Goal: Transaction & Acquisition: Purchase product/service

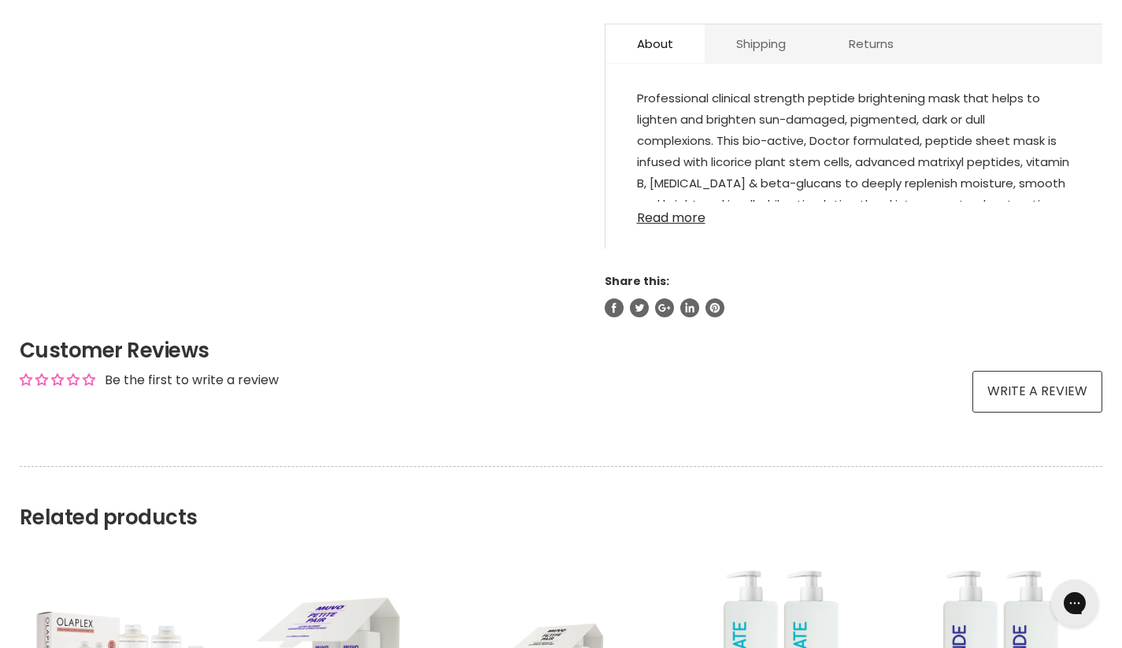
click at [671, 224] on link "Read more" at bounding box center [854, 214] width 434 height 24
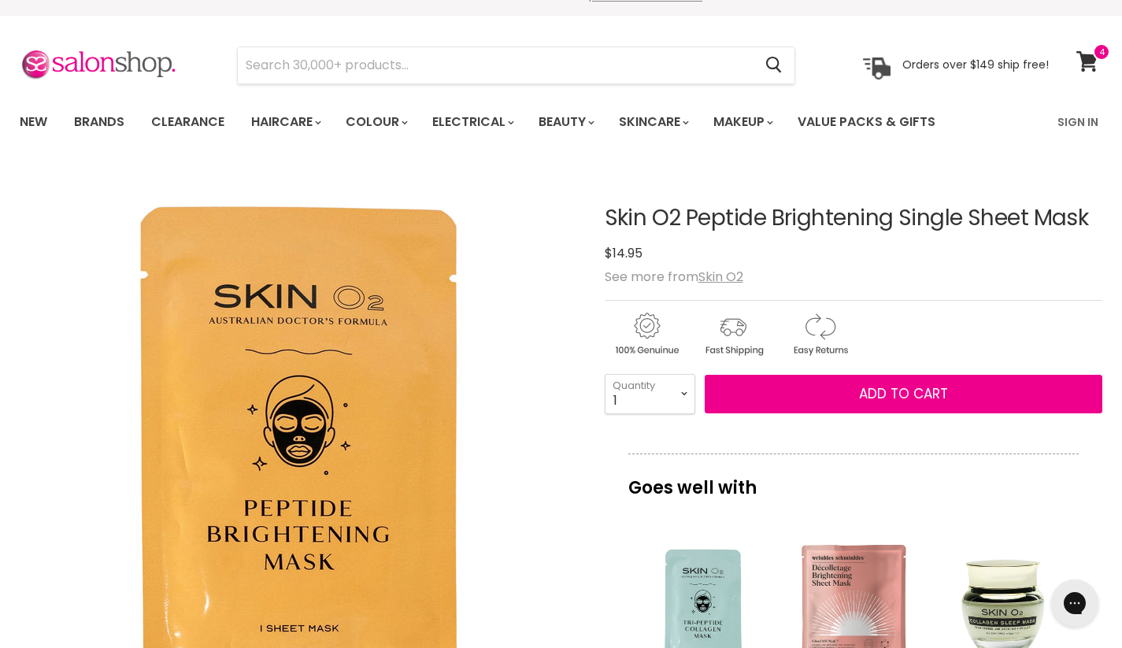
scroll to position [80, 0]
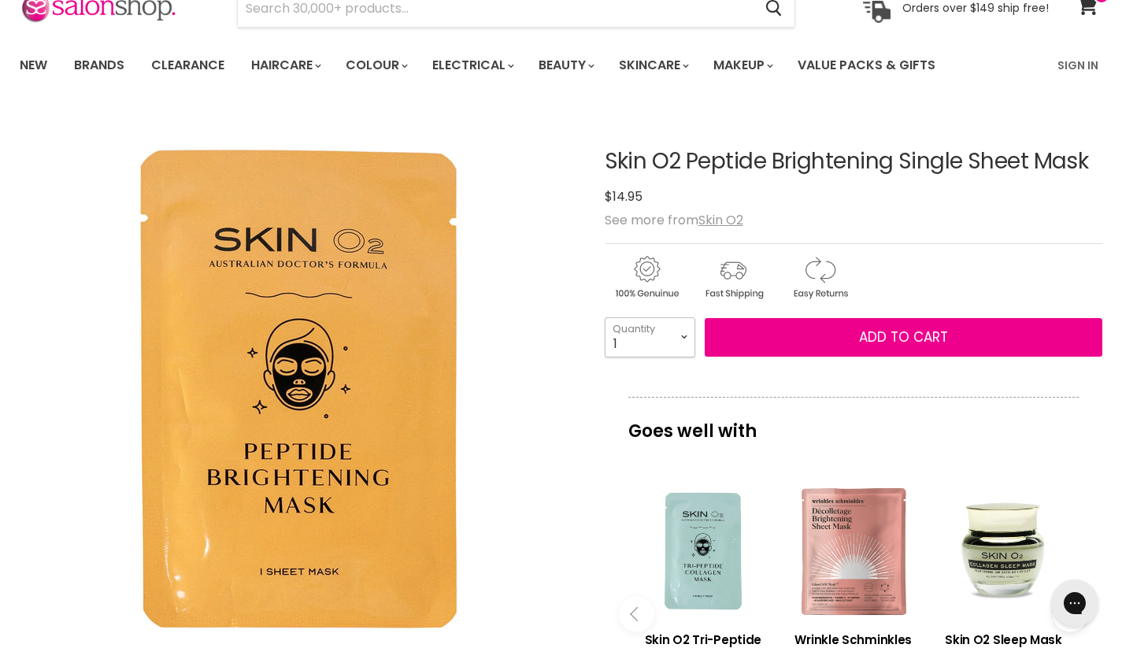
select select "2"
type input "2"
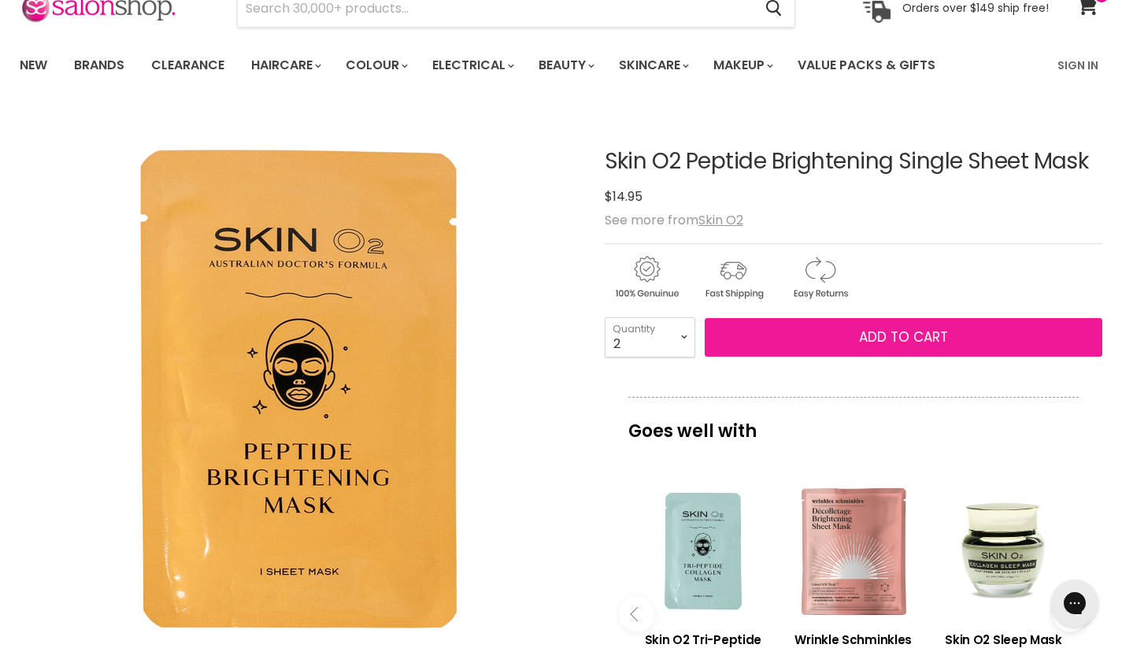
click at [835, 338] on button "Add to cart" at bounding box center [903, 337] width 398 height 39
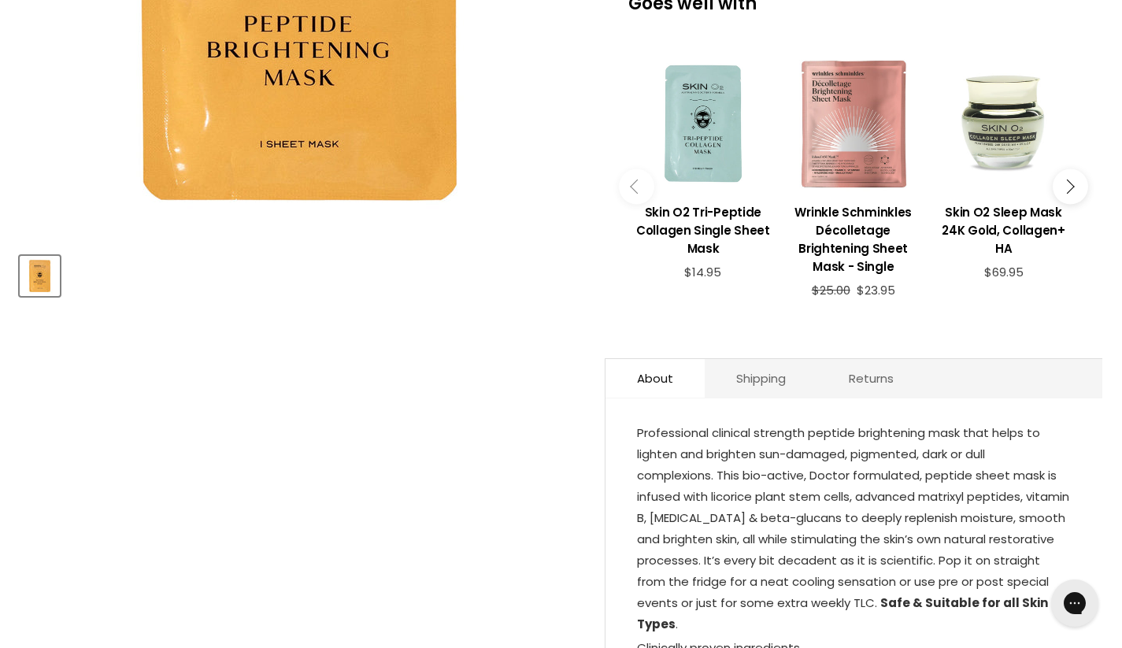
scroll to position [487, 0]
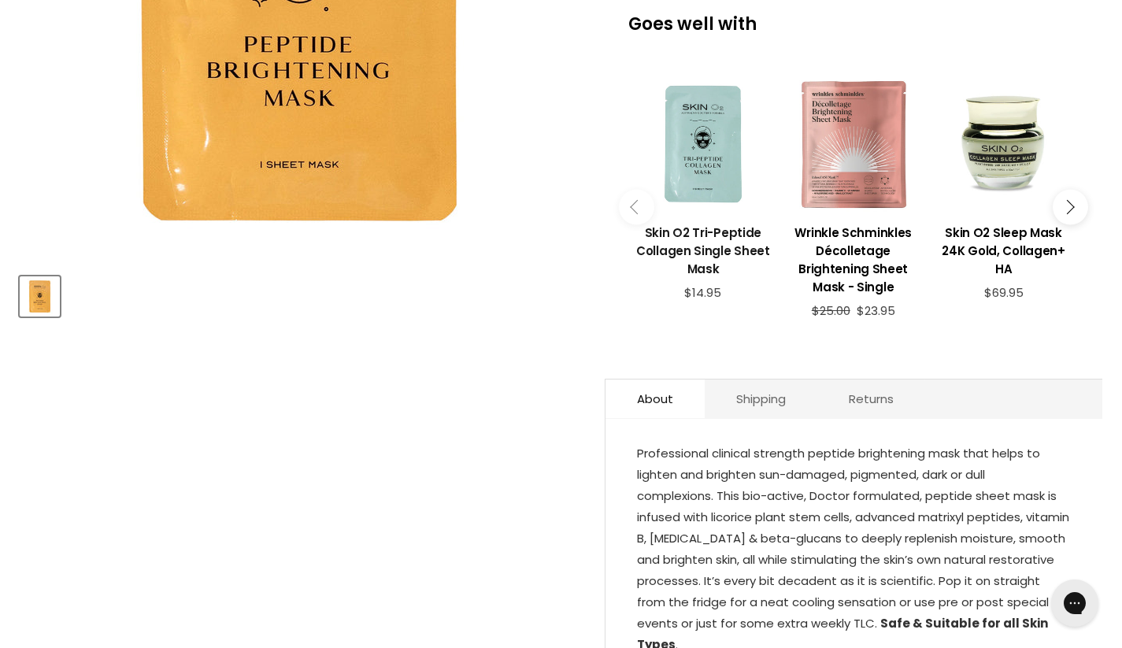
click at [696, 238] on h3 "Skin O2 Tri-Peptide Collagen Single Sheet Mask" at bounding box center [703, 251] width 135 height 54
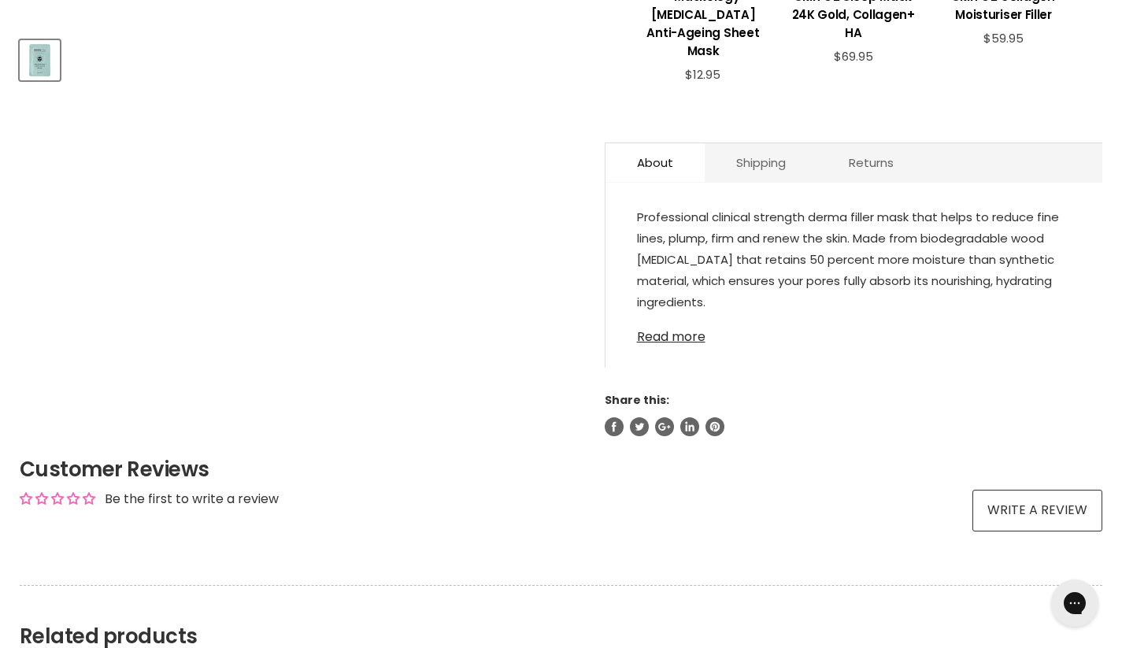
click at [691, 326] on link "Read more" at bounding box center [854, 332] width 434 height 24
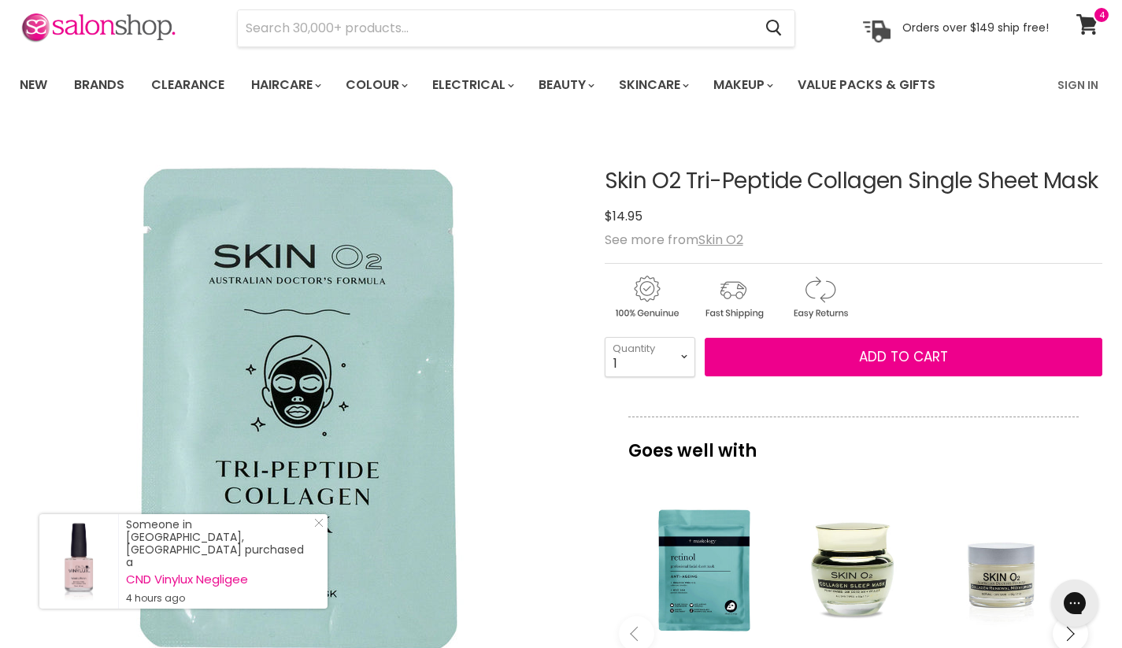
scroll to position [182, 0]
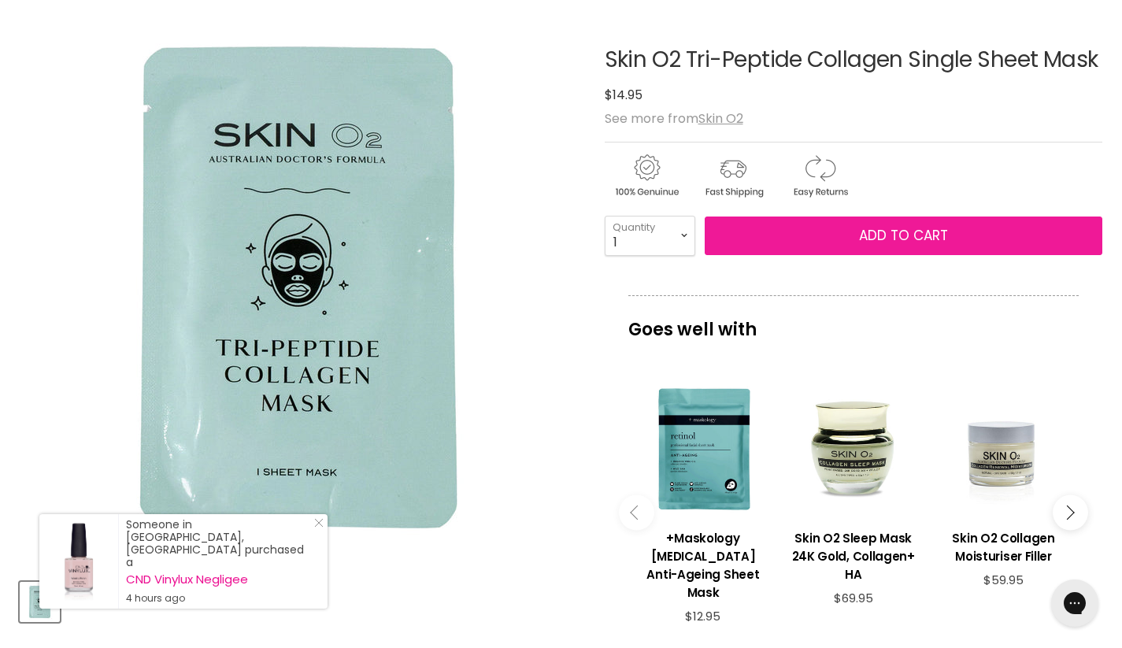
click at [825, 235] on button "Add to cart" at bounding box center [903, 235] width 398 height 39
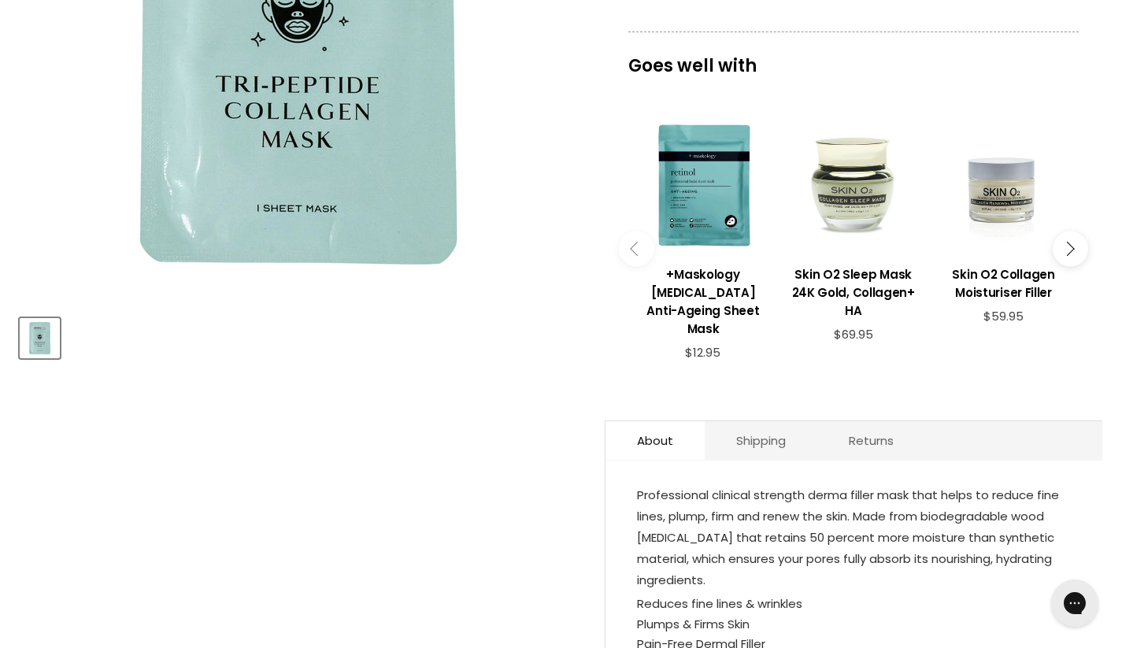
scroll to position [0, 0]
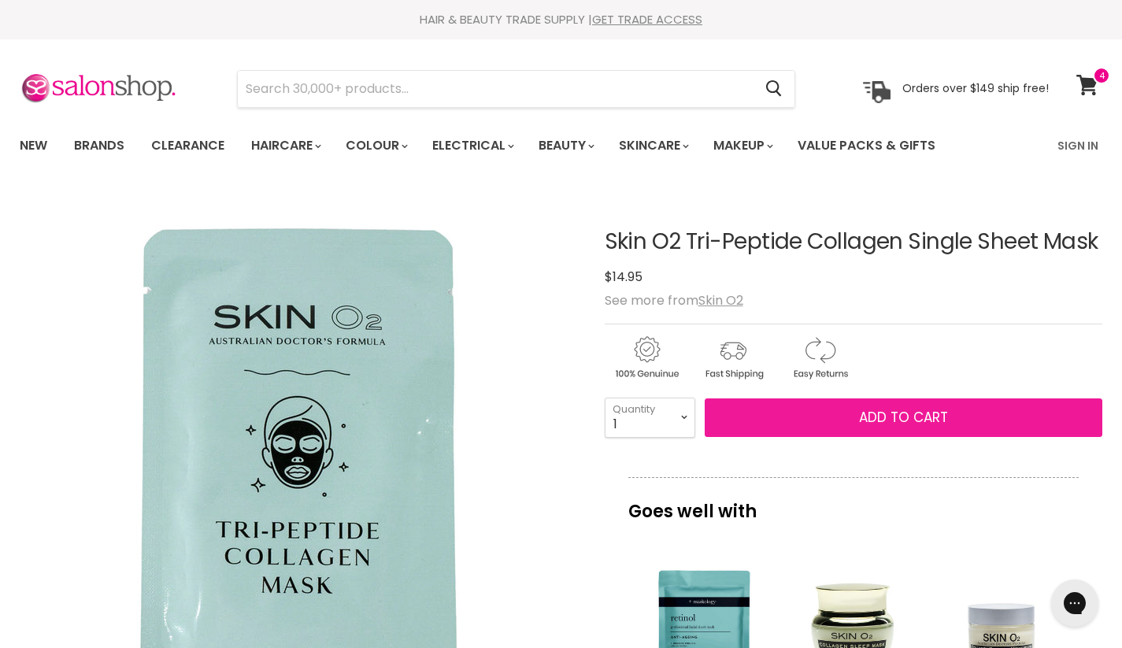
click at [1006, 427] on button "Add to cart" at bounding box center [903, 417] width 398 height 39
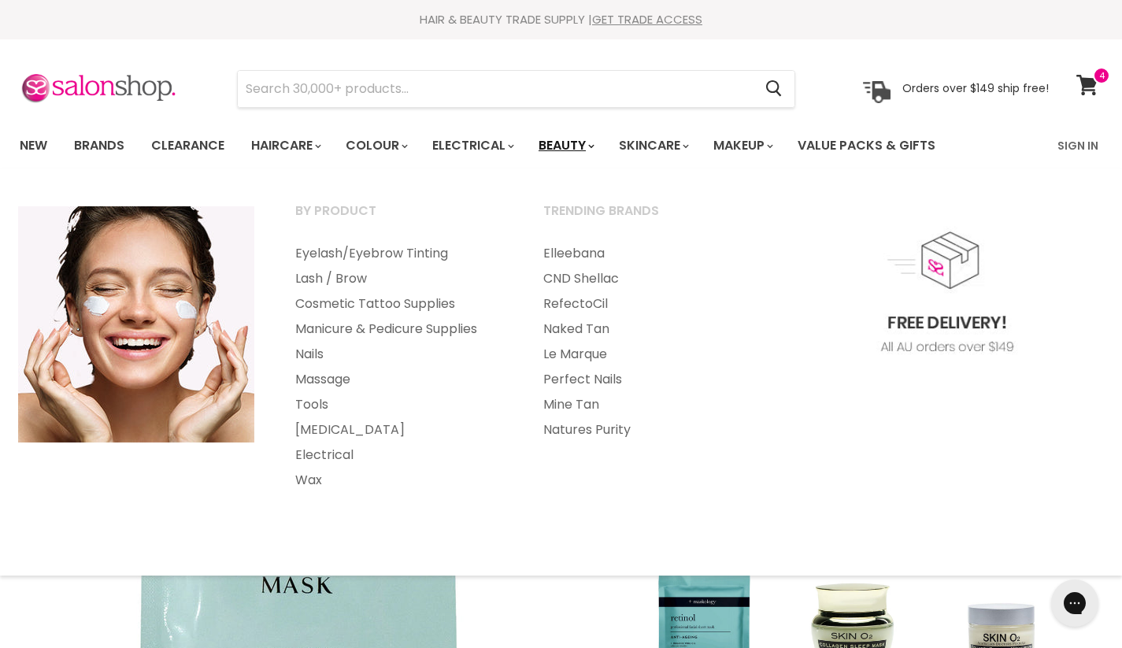
click at [583, 140] on link "Beauty" at bounding box center [565, 145] width 77 height 33
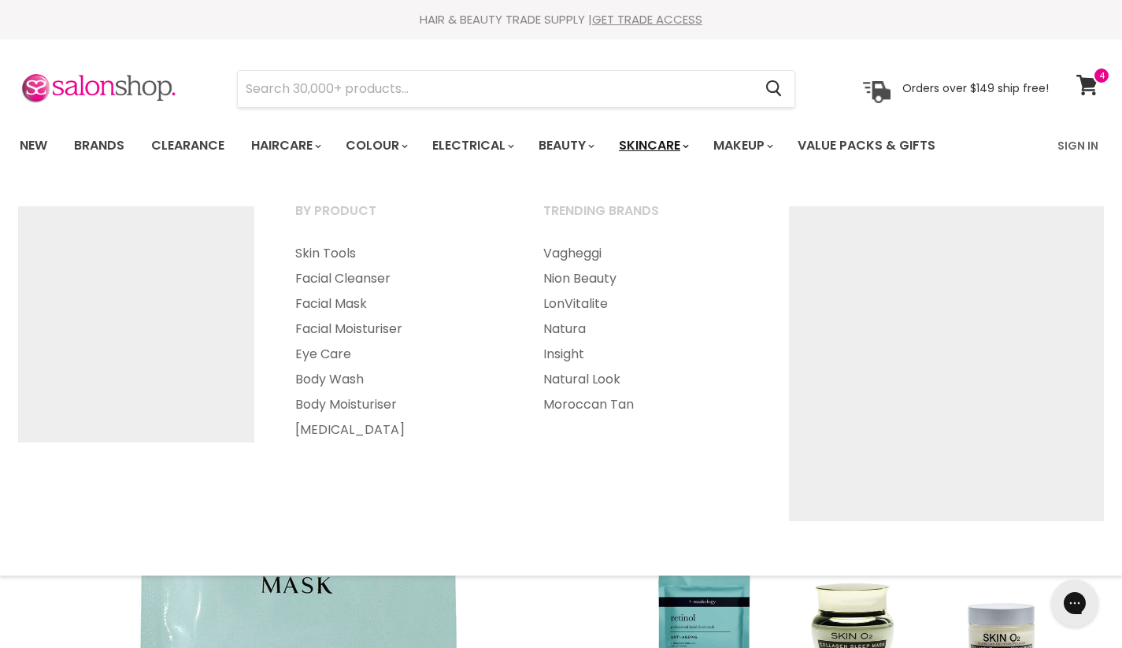
click at [698, 141] on link "Skincare" at bounding box center [652, 145] width 91 height 33
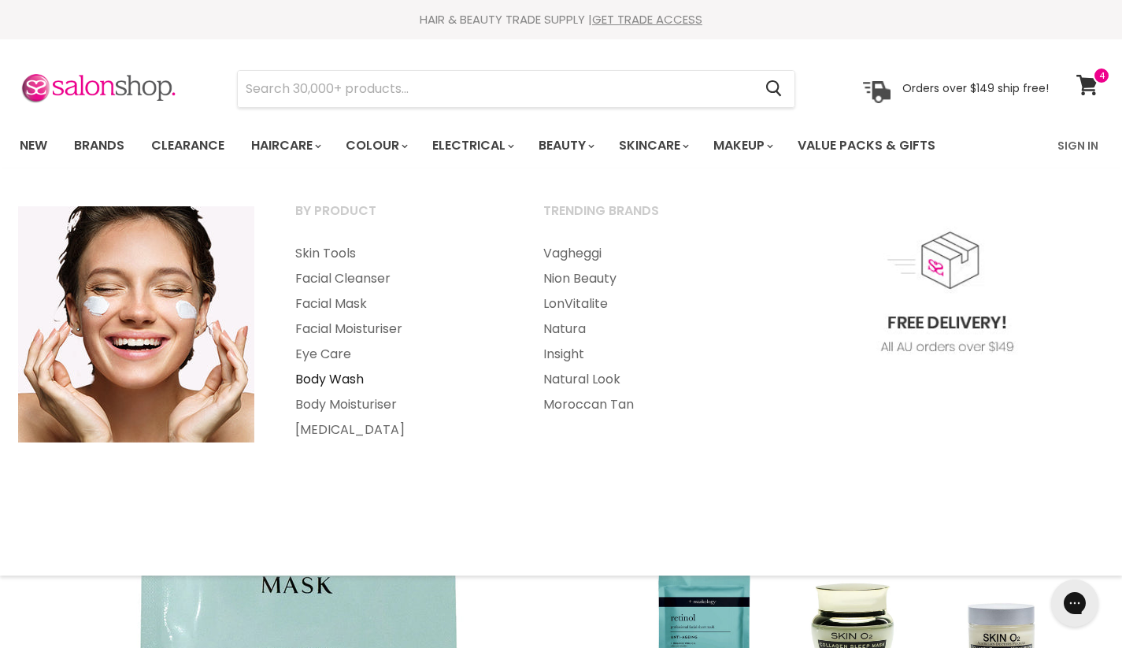
click at [333, 379] on link "Body Wash" at bounding box center [397, 379] width 245 height 25
